Goal: Task Accomplishment & Management: Manage account settings

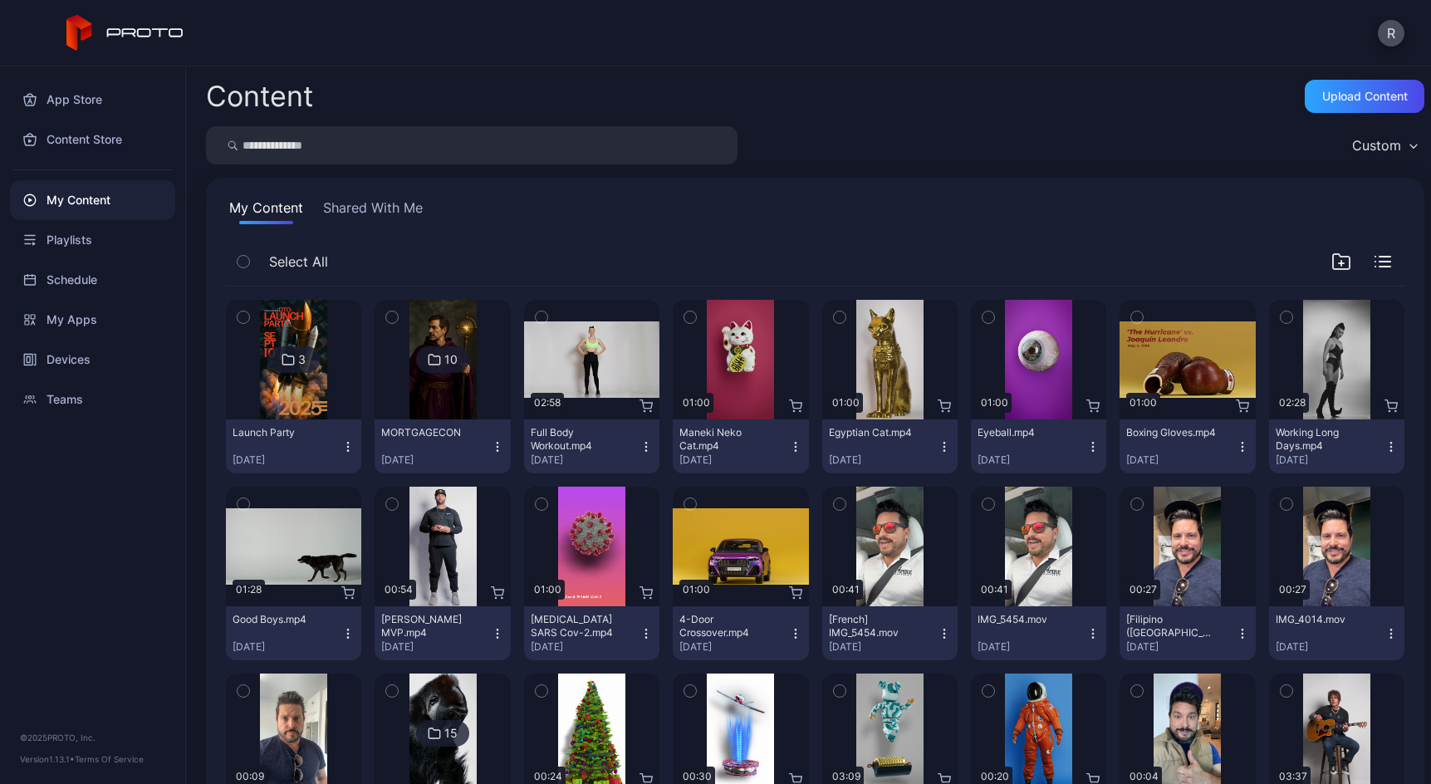
click at [399, 367] on div at bounding box center [443, 360] width 120 height 120
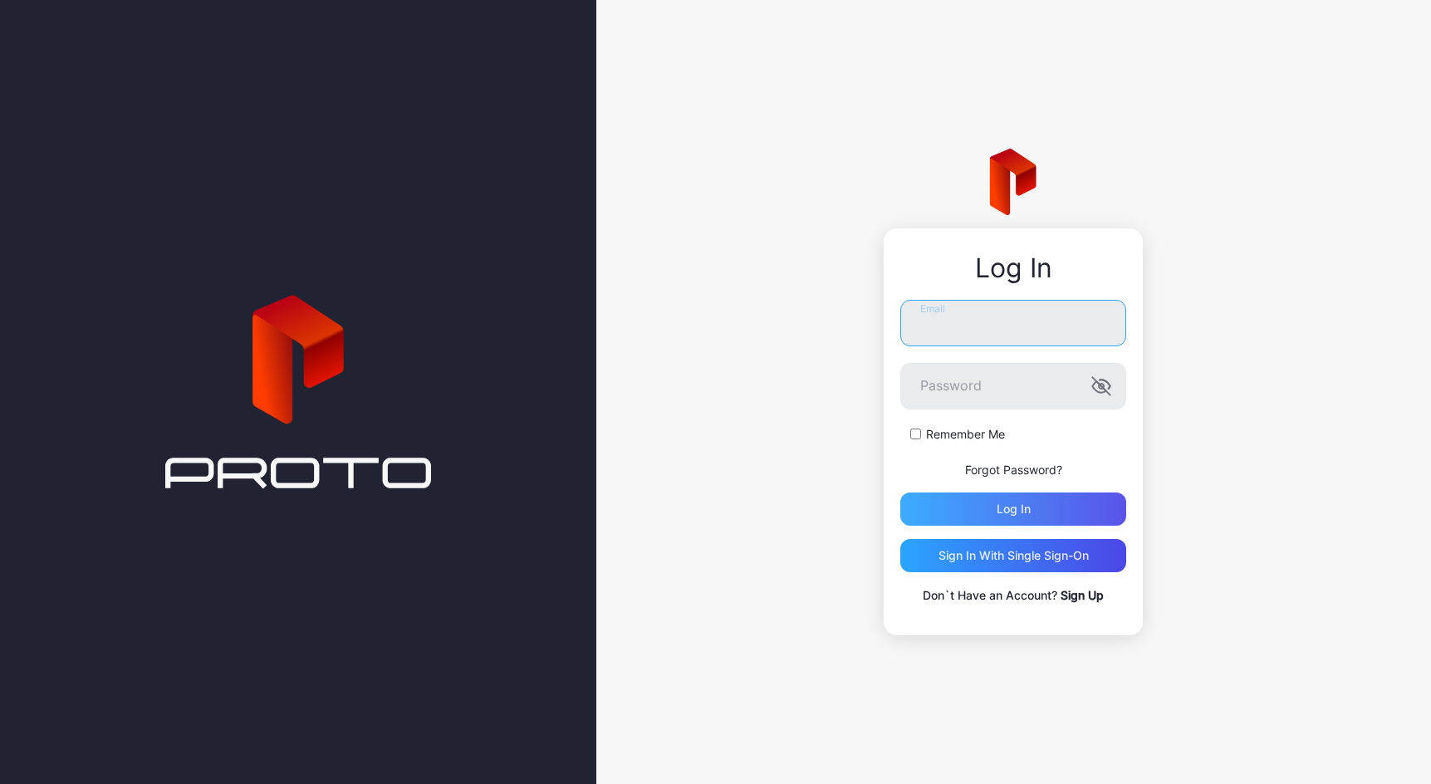
type input "**********"
click at [1031, 494] on div "Log in" at bounding box center [1013, 508] width 226 height 33
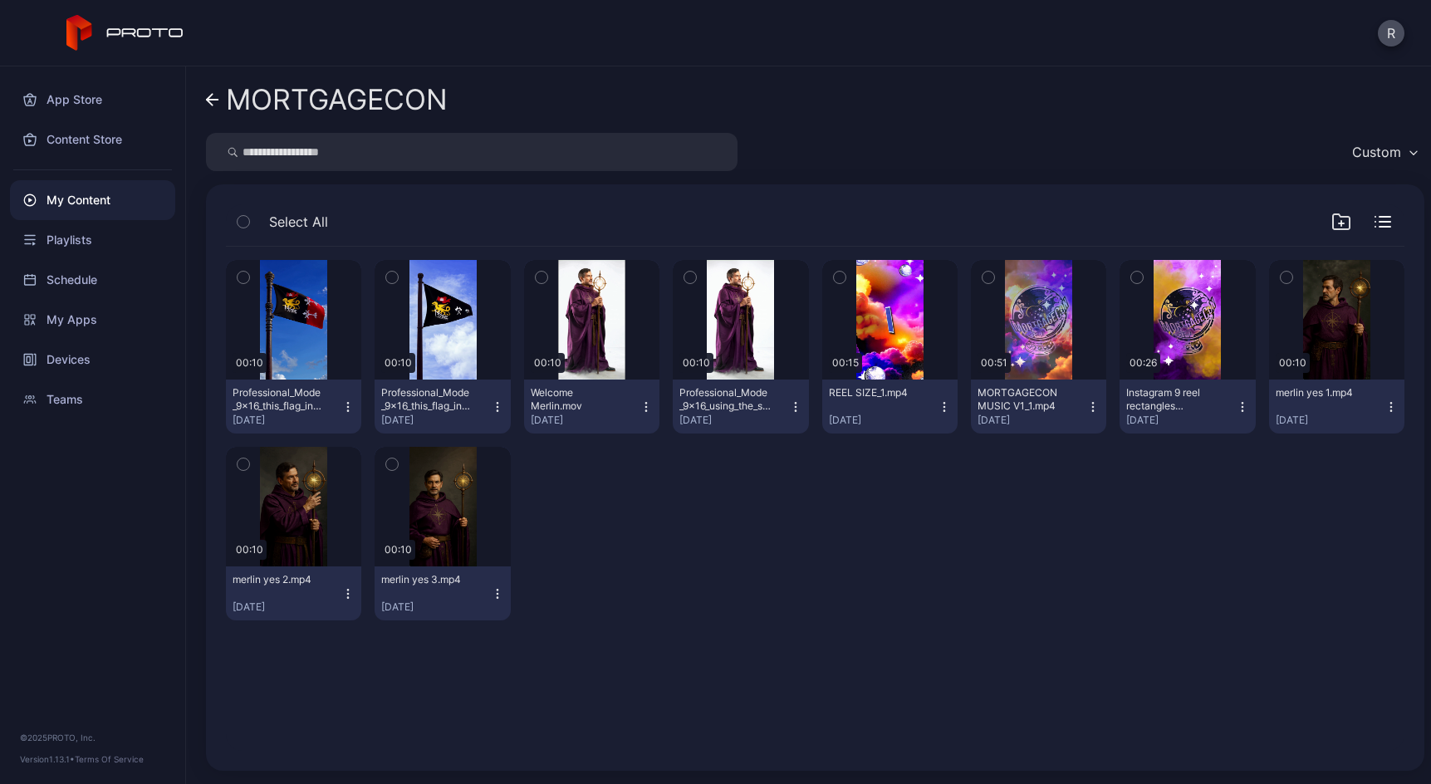
click at [1333, 226] on icon "button" at bounding box center [1341, 221] width 17 height 15
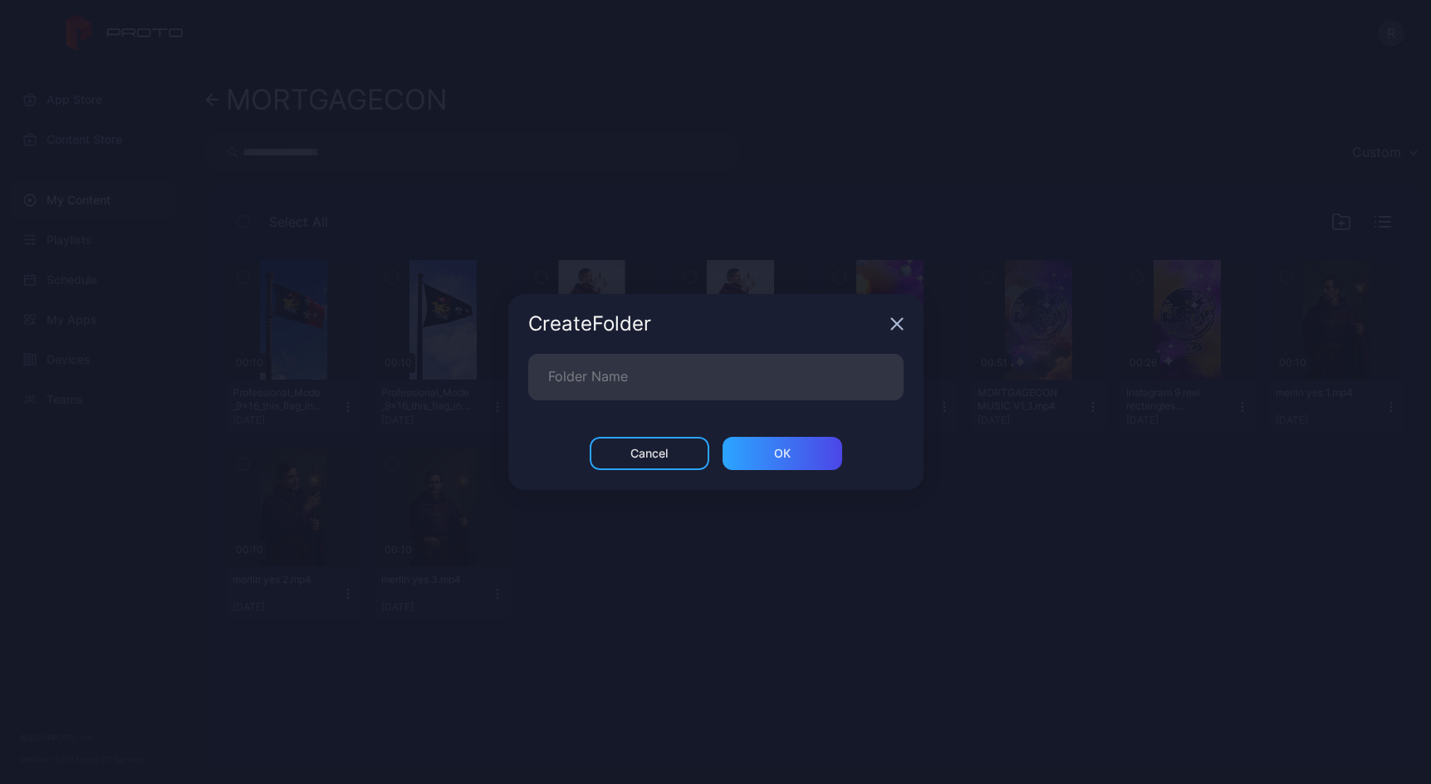
drag, startPoint x: 910, startPoint y: 323, endPoint x: 889, endPoint y: 321, distance: 21.7
click at [905, 321] on div "Create Folder" at bounding box center [715, 324] width 415 height 60
click at [890, 321] on icon "button" at bounding box center [896, 323] width 13 height 13
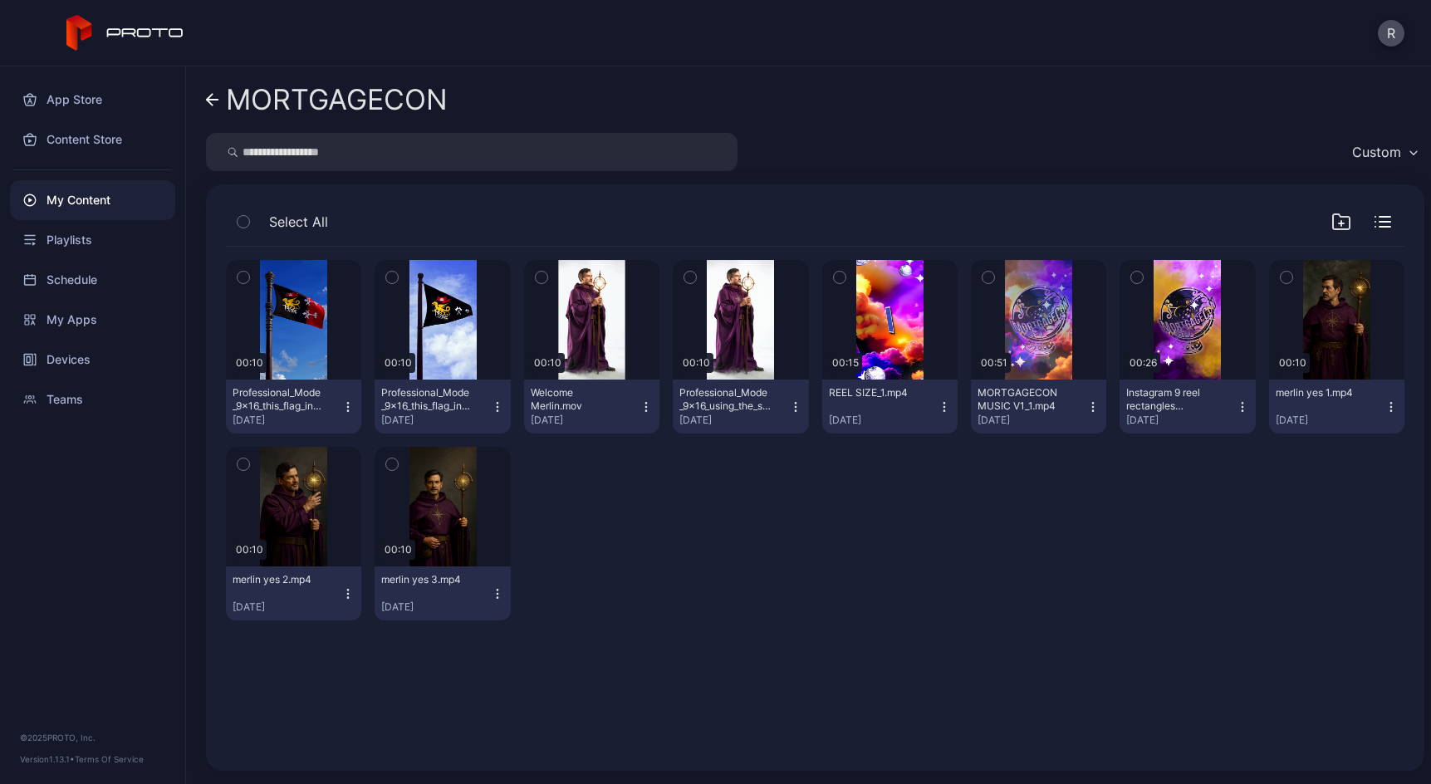
click at [213, 106] on link "MORTGAGECON" at bounding box center [327, 100] width 242 height 40
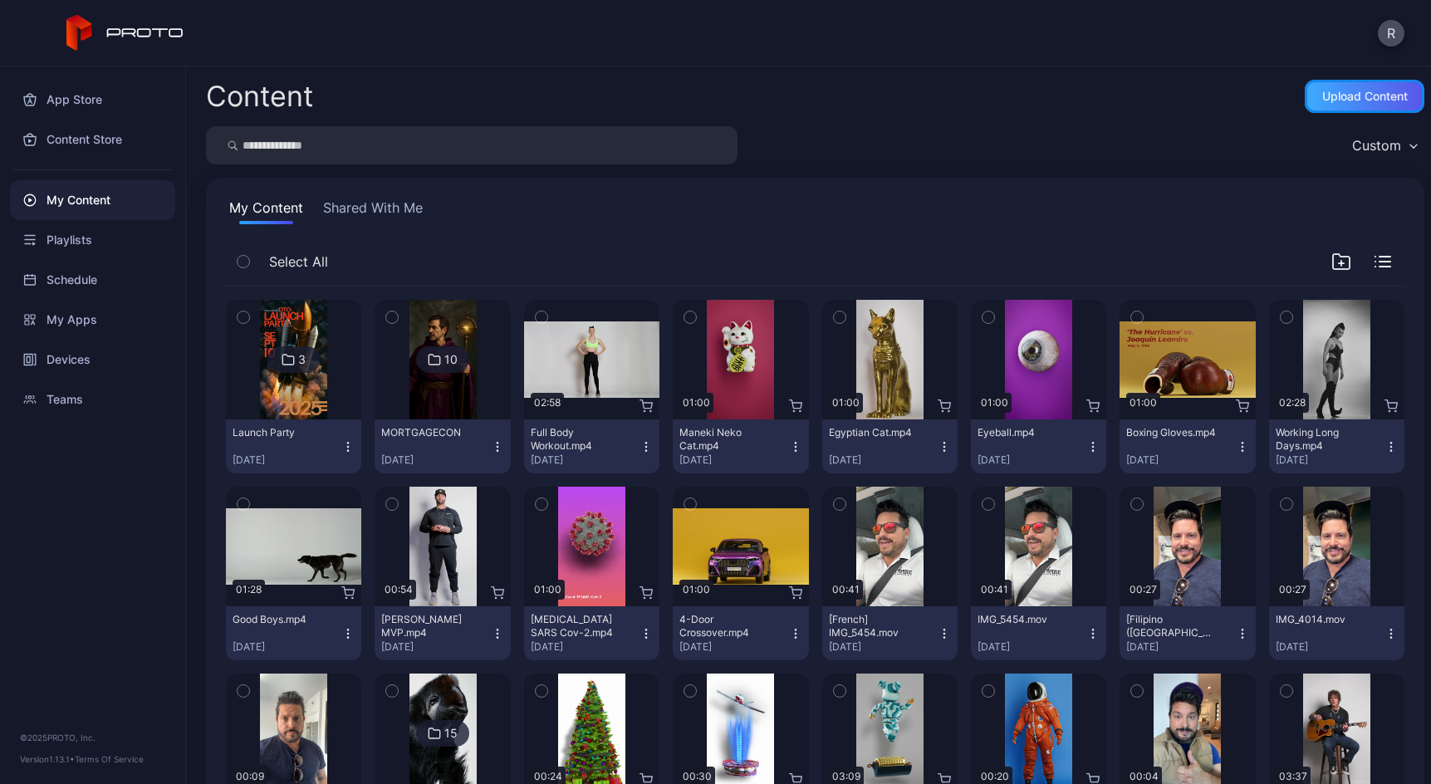
click at [1376, 92] on div "Upload Content" at bounding box center [1365, 96] width 86 height 13
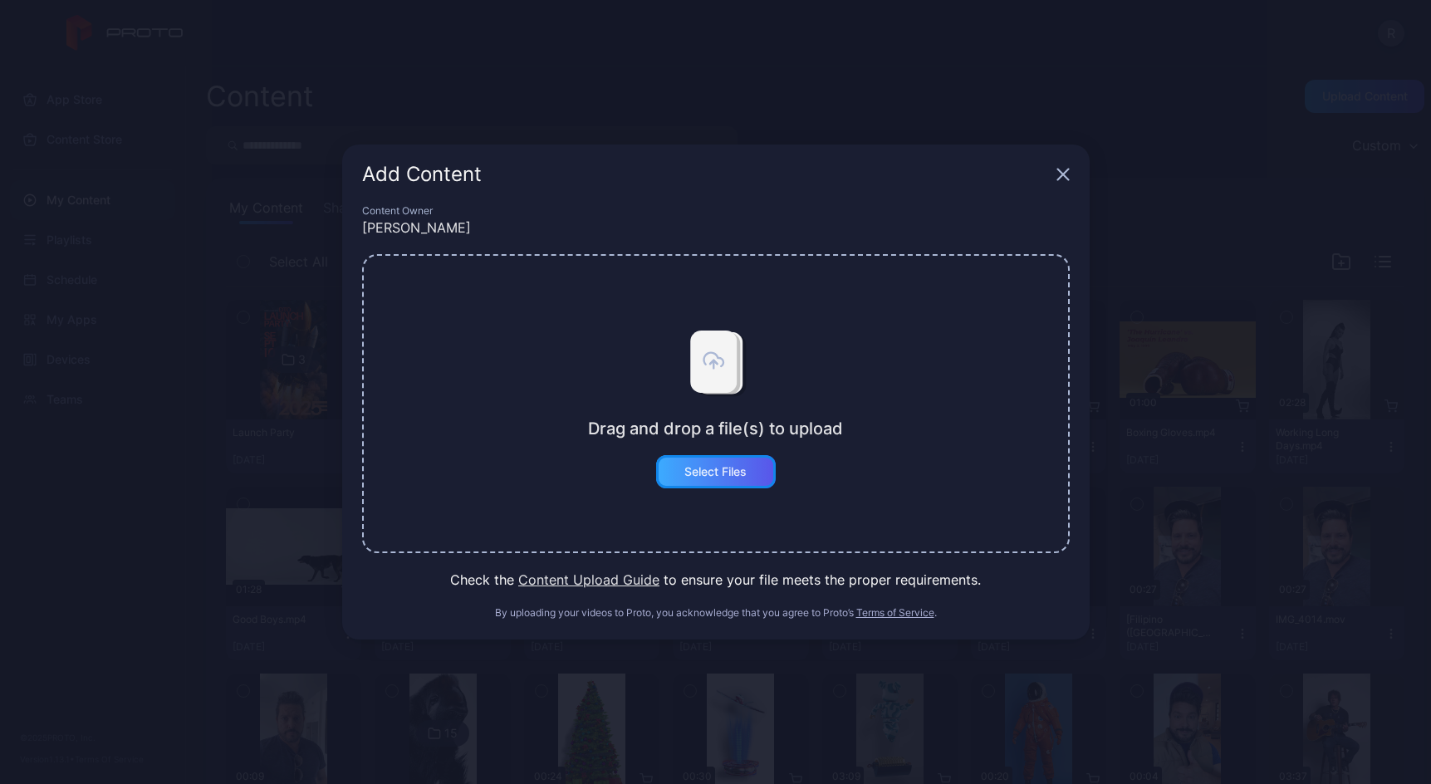
click at [711, 473] on div "Select Files" at bounding box center [715, 471] width 62 height 13
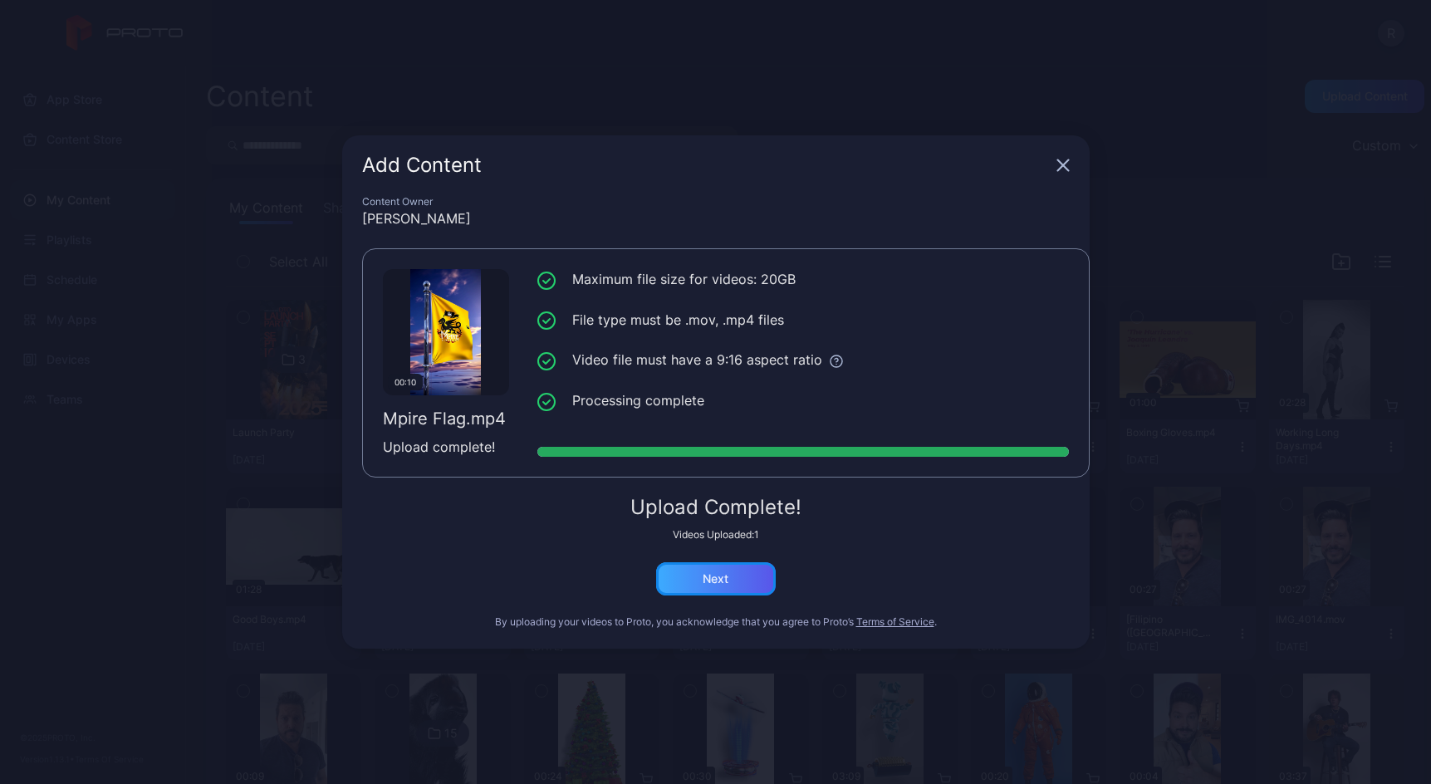
click at [710, 582] on div "Next" at bounding box center [716, 578] width 26 height 13
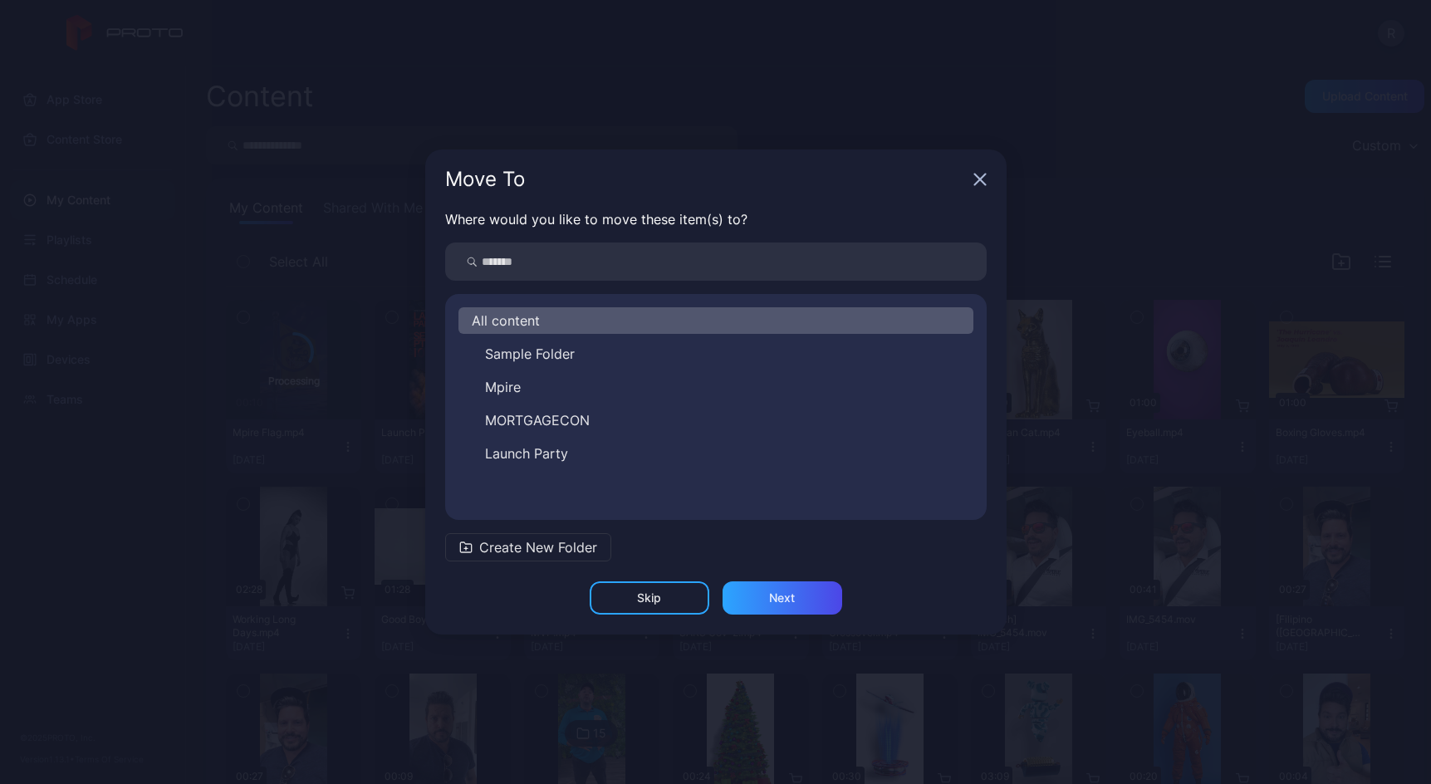
click at [590, 419] on button "MORTGAGECON" at bounding box center [715, 420] width 515 height 27
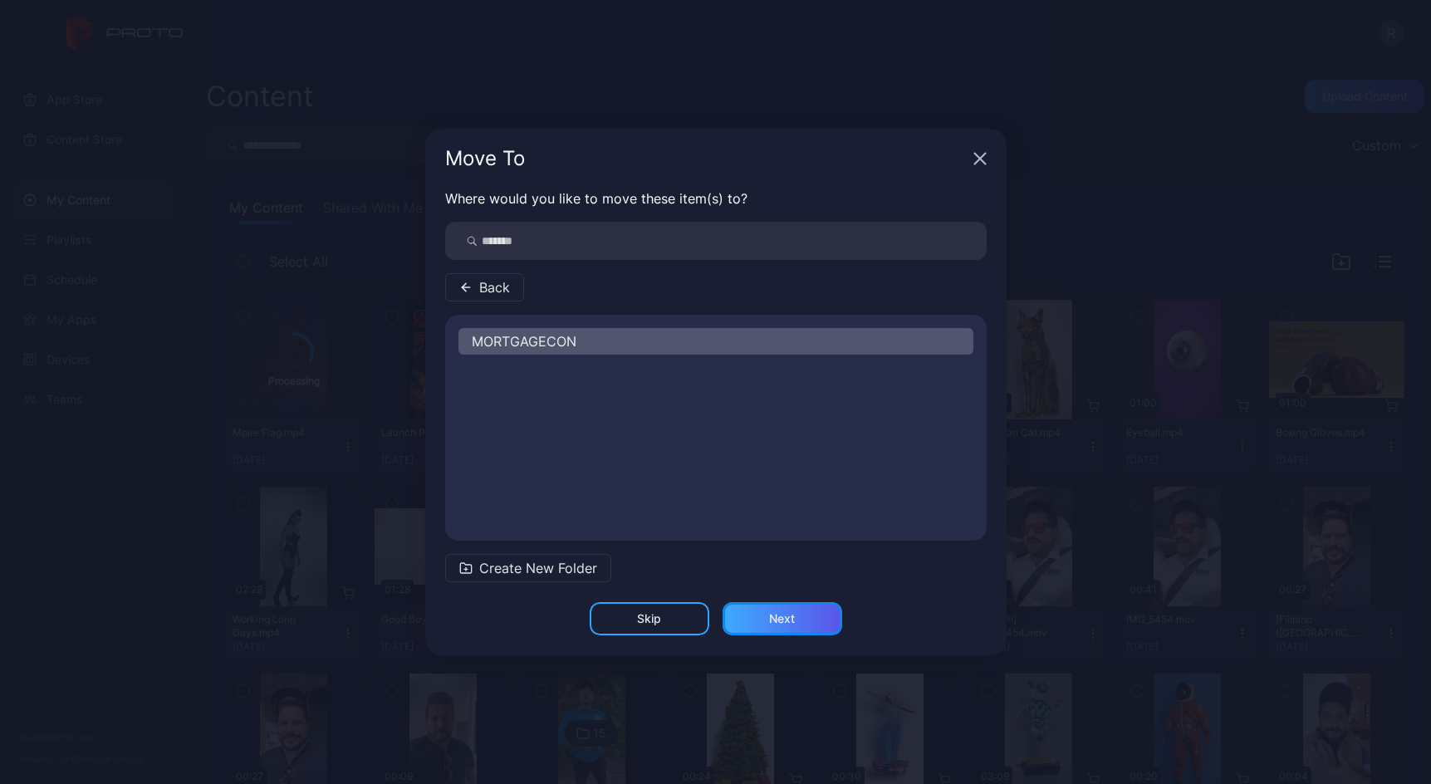
click at [763, 605] on div "Next" at bounding box center [783, 618] width 120 height 33
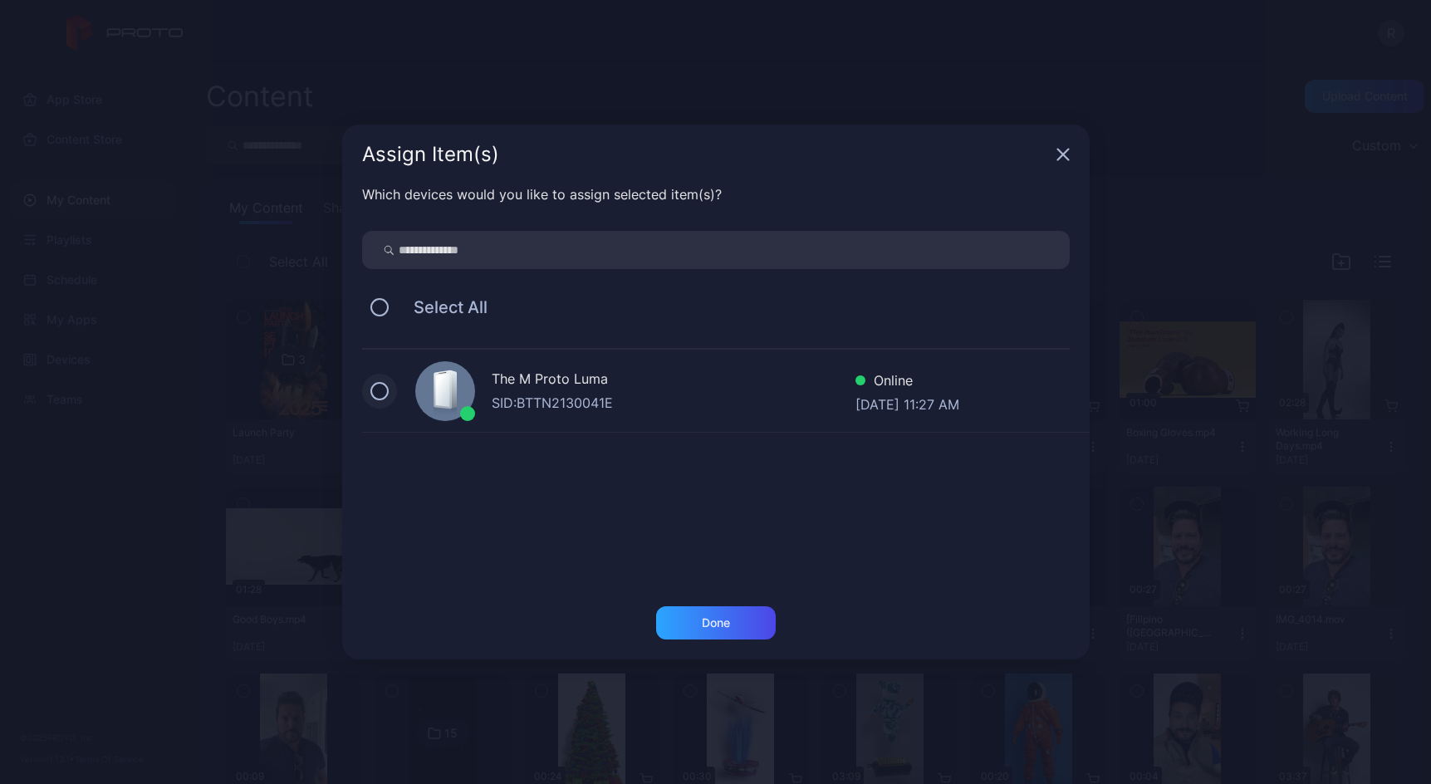
click at [383, 389] on button at bounding box center [379, 391] width 18 height 18
click at [671, 634] on div "Done" at bounding box center [716, 622] width 120 height 33
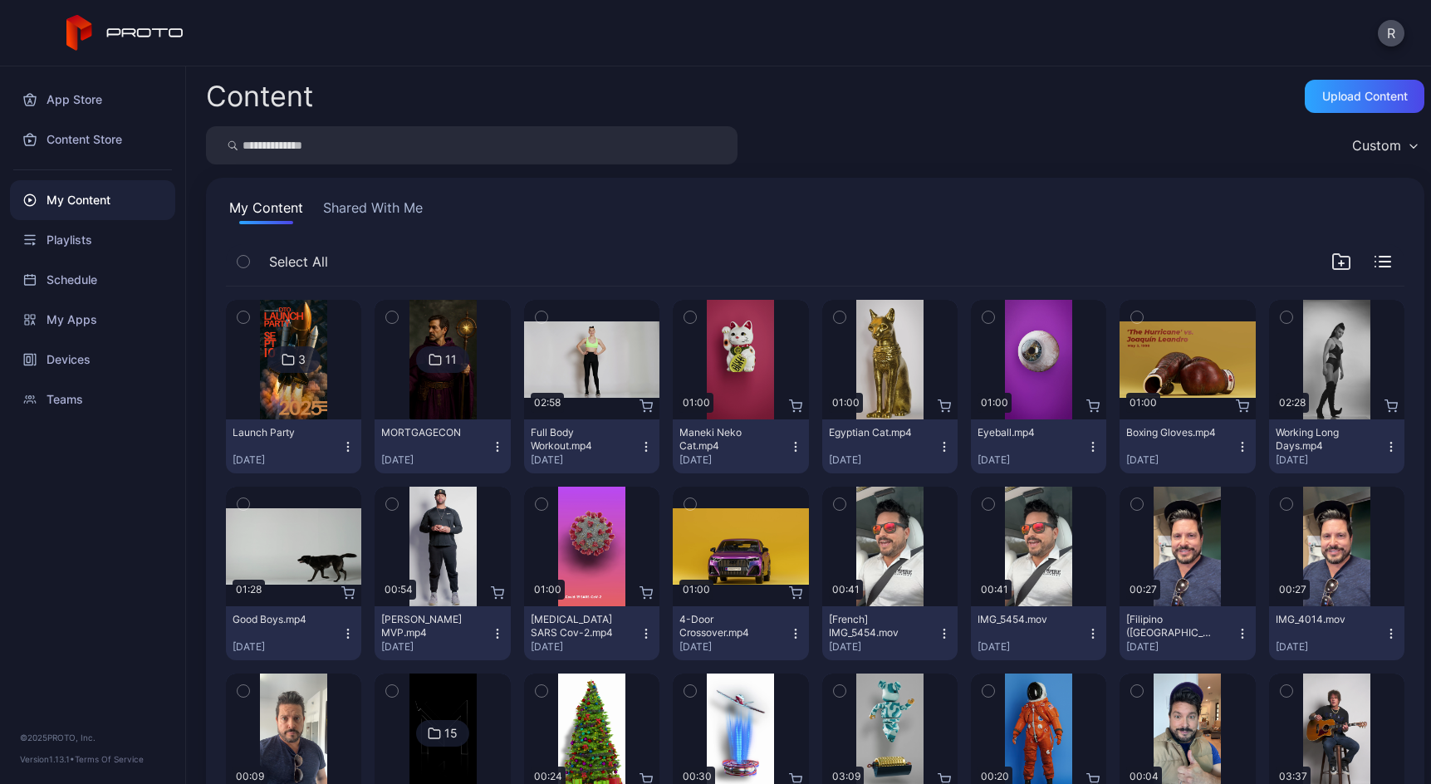
click at [432, 377] on img at bounding box center [442, 360] width 67 height 120
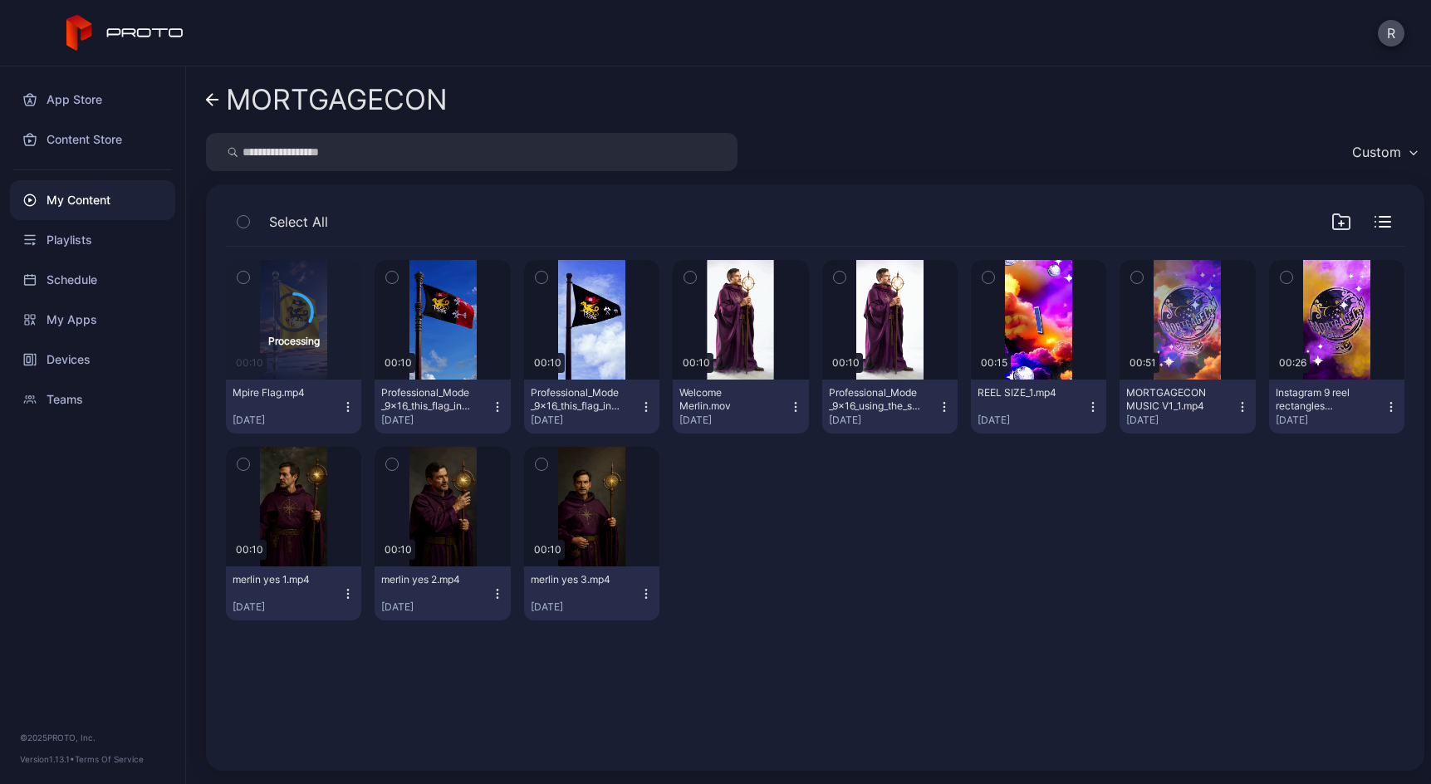
click at [1086, 412] on icon "button" at bounding box center [1092, 406] width 13 height 13
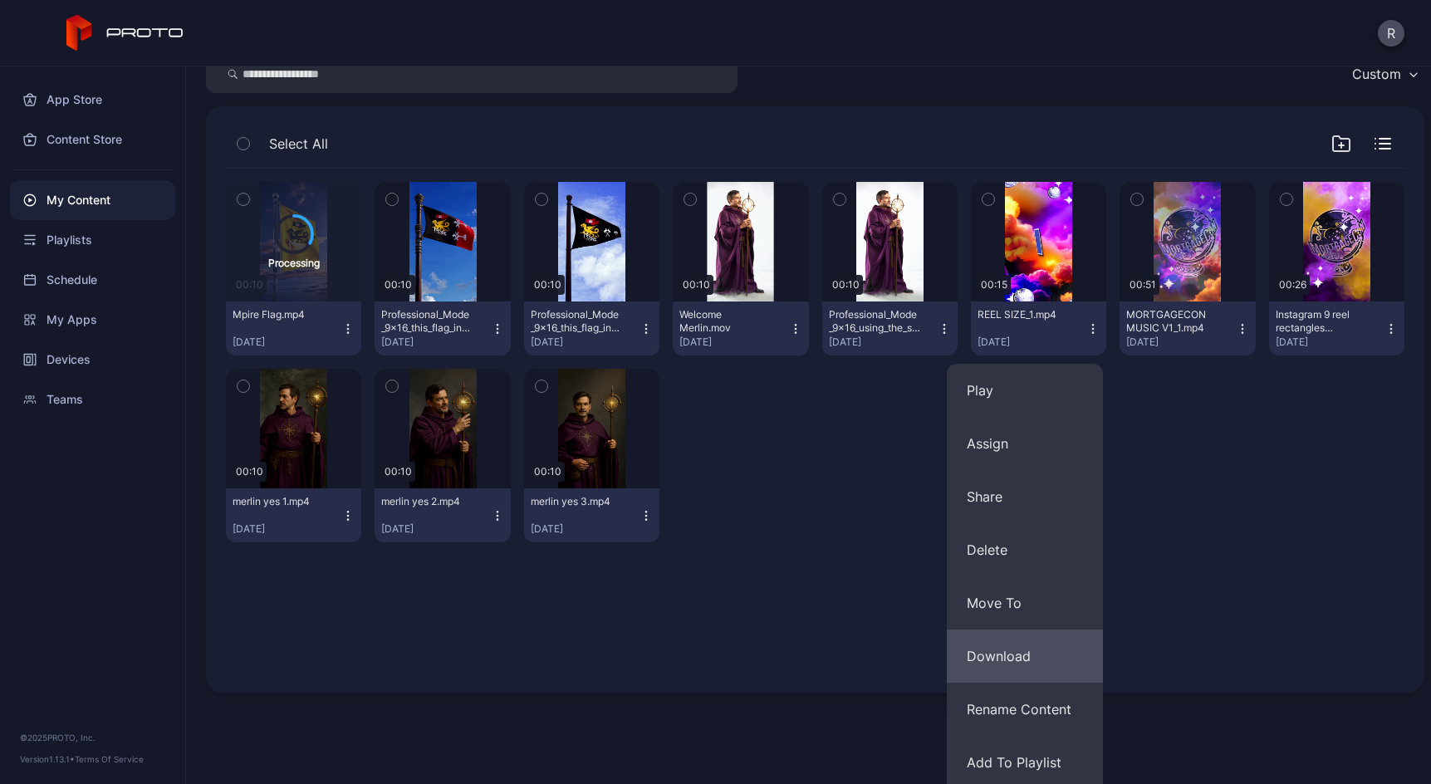
scroll to position [66, 0]
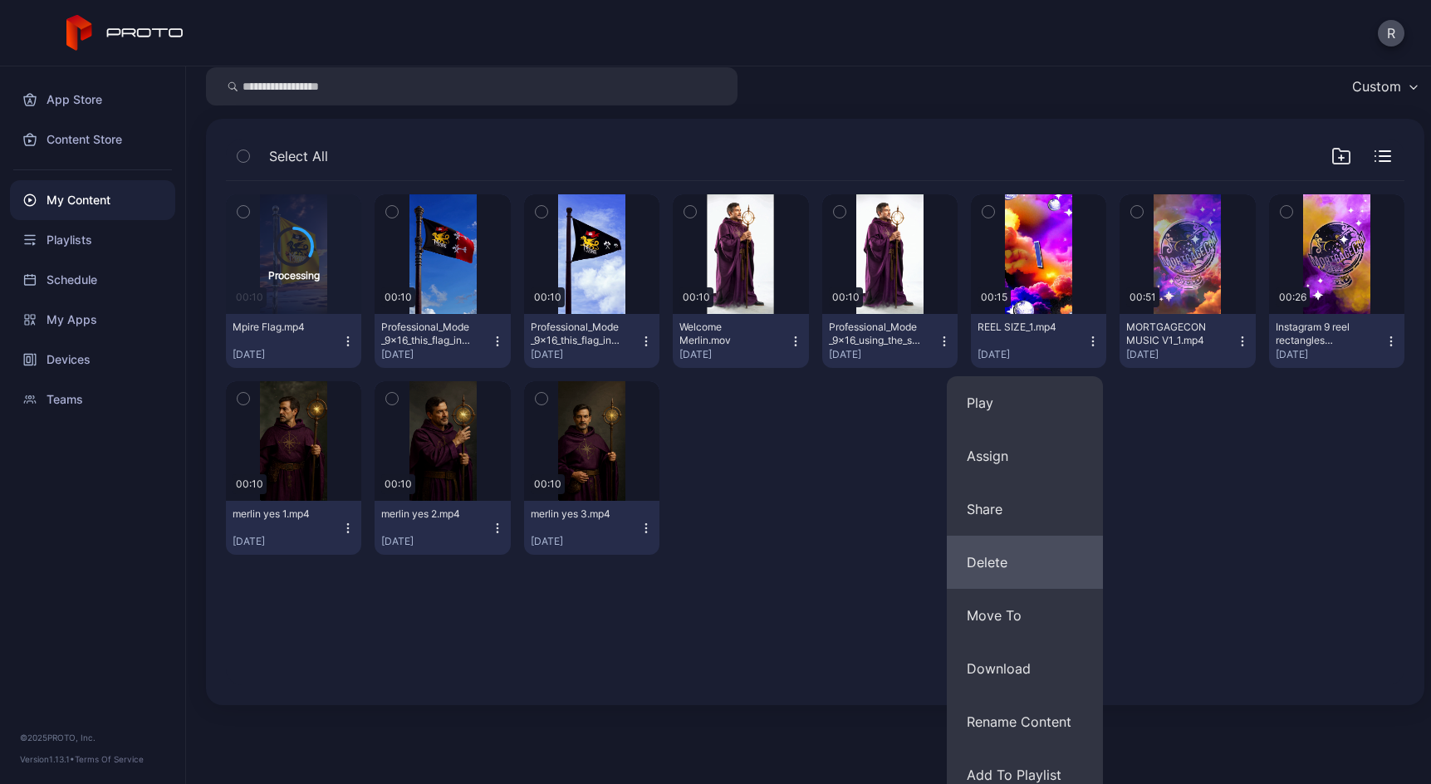
click at [1034, 547] on button "Delete" at bounding box center [1025, 562] width 156 height 53
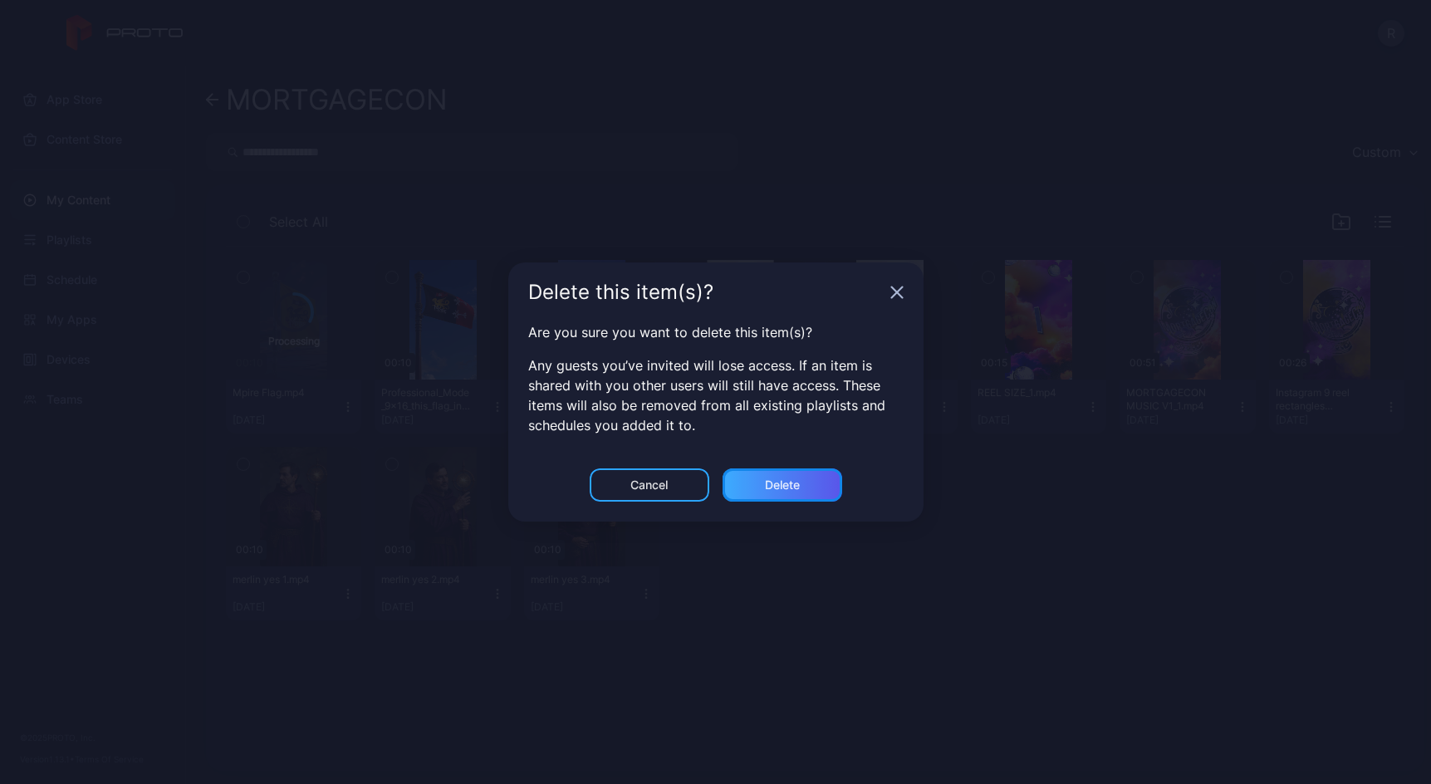
click at [793, 472] on div "Delete" at bounding box center [783, 484] width 120 height 33
